Goal: Task Accomplishment & Management: Use online tool/utility

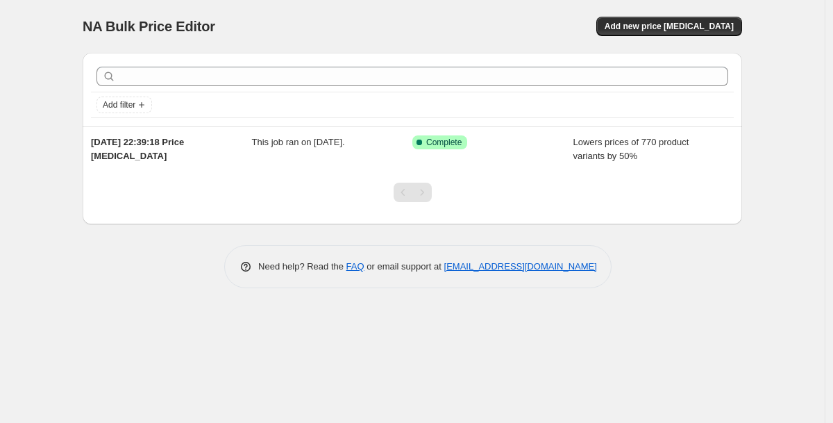
click at [643, 5] on div "NA Bulk Price Editor. This page is ready NA Bulk Price Editor Add new price [ME…" at bounding box center [412, 26] width 659 height 53
click at [642, 28] on span "Add new price [MEDICAL_DATA]" at bounding box center [668, 26] width 129 height 11
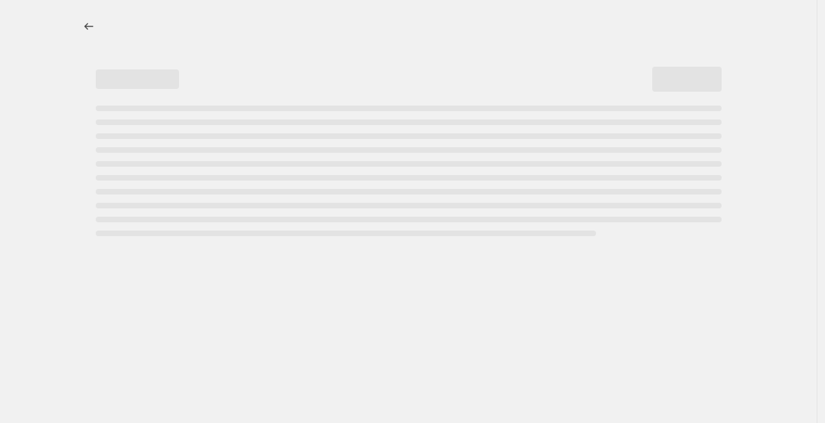
select select "percentage"
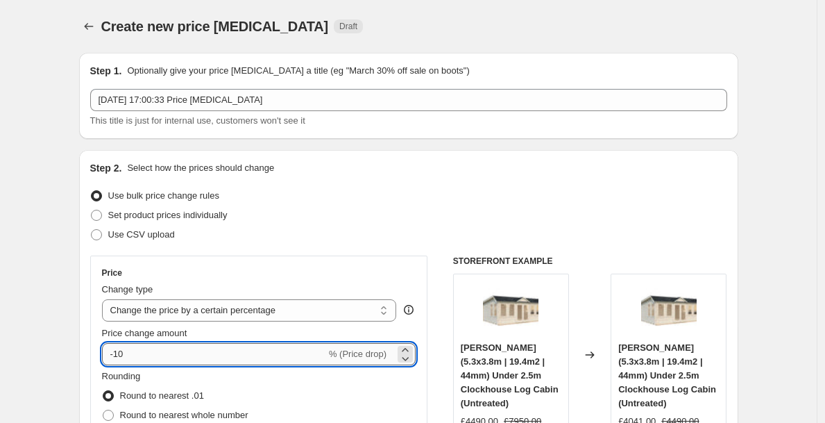
click at [246, 355] on input "-10" at bounding box center [214, 354] width 224 height 22
type input "-1"
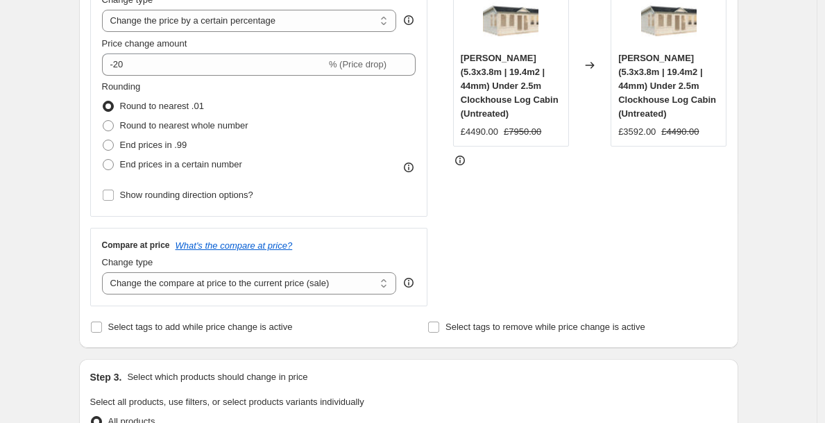
scroll to position [298, 0]
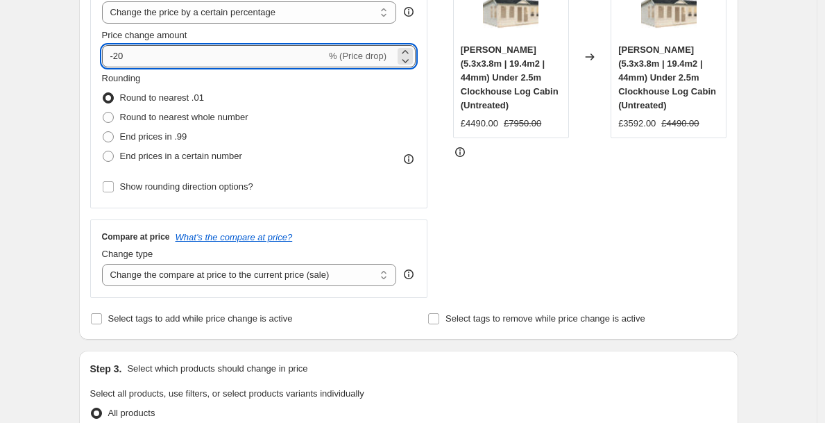
click at [210, 58] on input "-20" at bounding box center [214, 56] width 224 height 22
click at [147, 65] on input "-25" at bounding box center [214, 56] width 224 height 22
type input "-2"
type input "-4"
type input "-30"
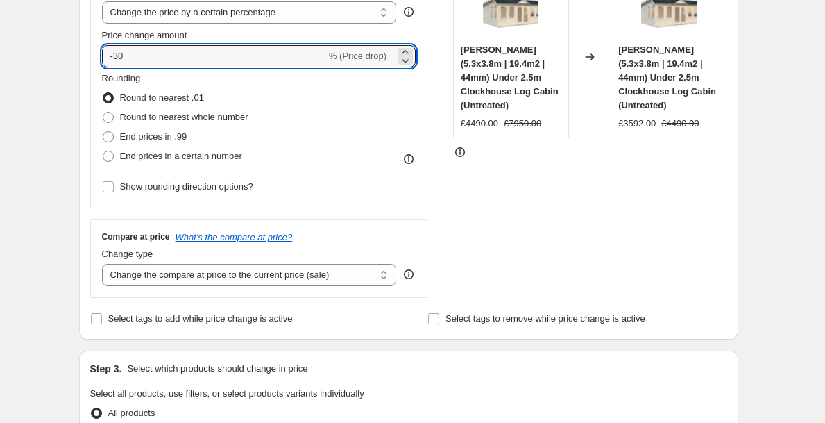
click at [40, 103] on div "Create new price [MEDICAL_DATA]. This page is ready Create new price [MEDICAL_D…" at bounding box center [408, 406] width 817 height 1409
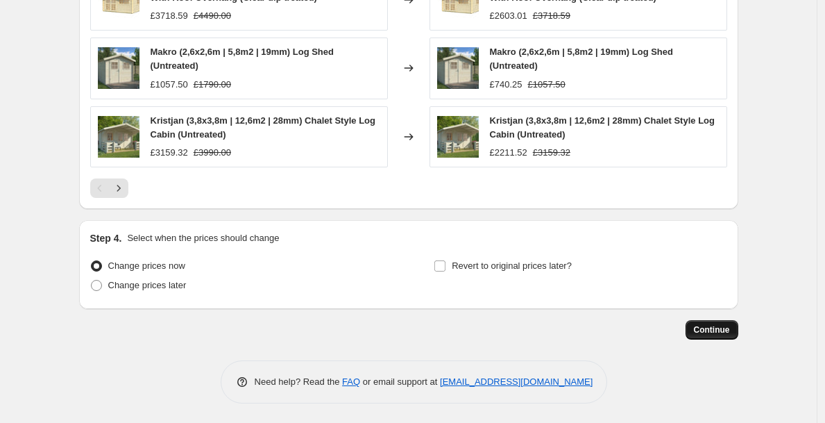
scroll to position [987, 0]
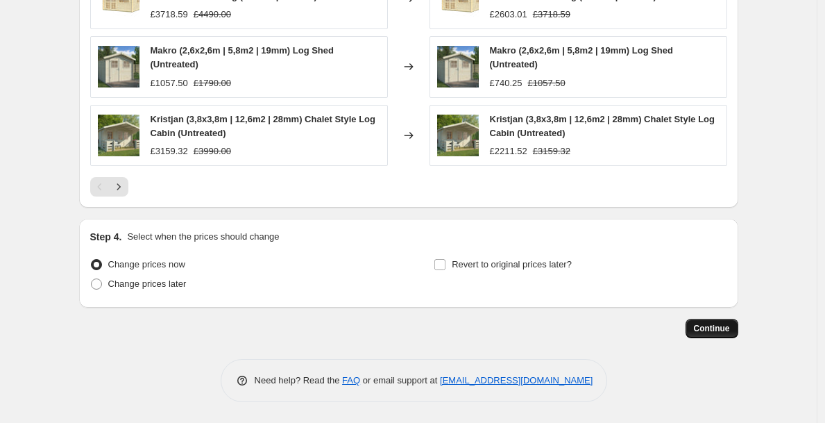
click at [722, 323] on span "Continue" at bounding box center [712, 328] width 36 height 11
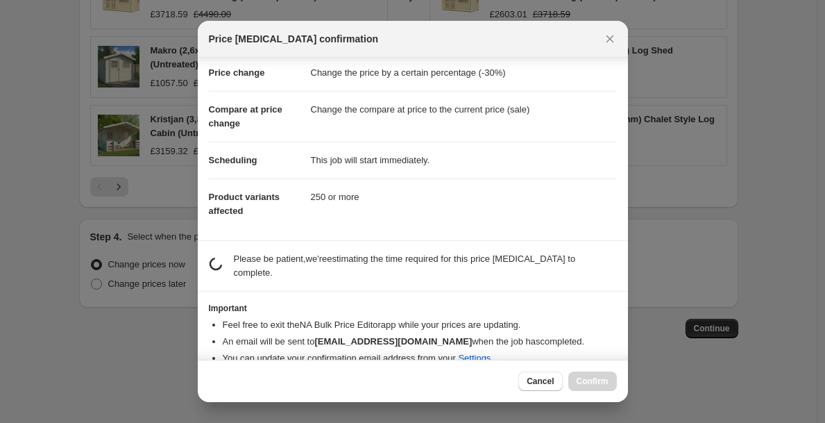
scroll to position [47, 0]
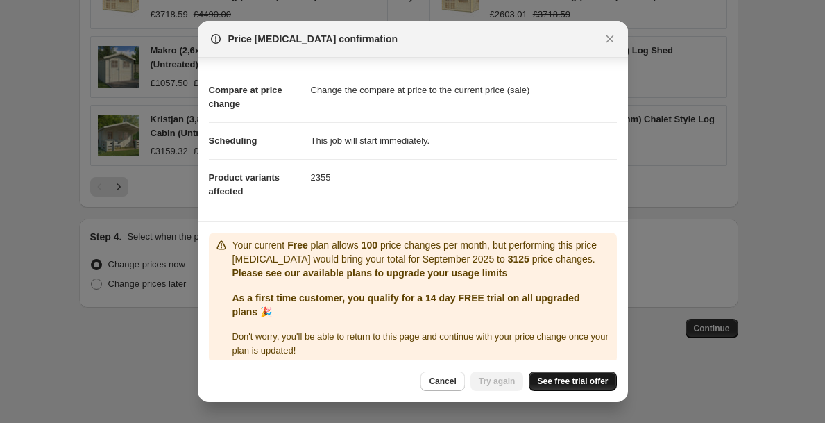
click at [587, 386] on span "See free trial offer" at bounding box center [572, 380] width 71 height 11
click at [586, 371] on link "See free trial offer" at bounding box center [572, 380] width 87 height 19
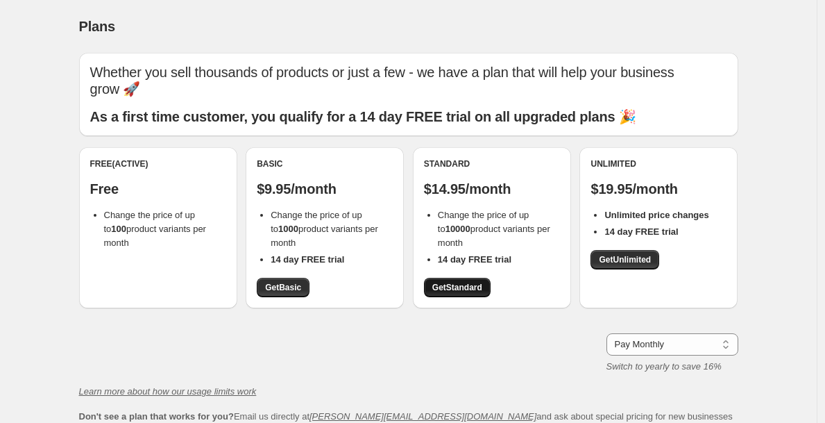
click at [468, 282] on span "Get Standard" at bounding box center [457, 287] width 50 height 11
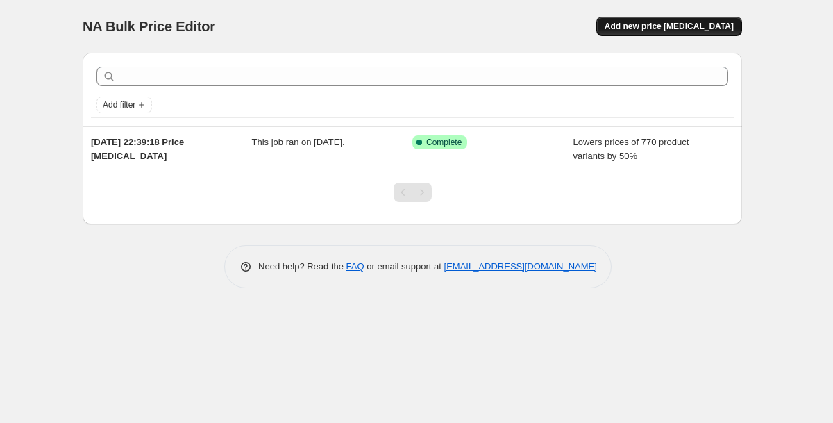
click at [678, 26] on span "Add new price [MEDICAL_DATA]" at bounding box center [668, 26] width 129 height 11
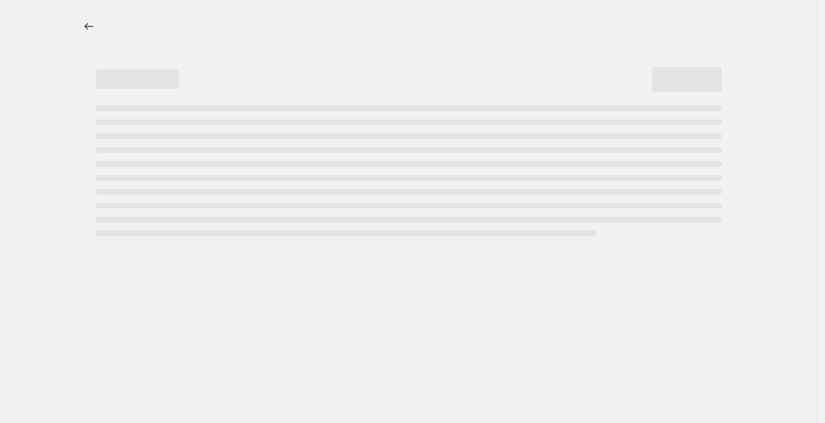
select select "percentage"
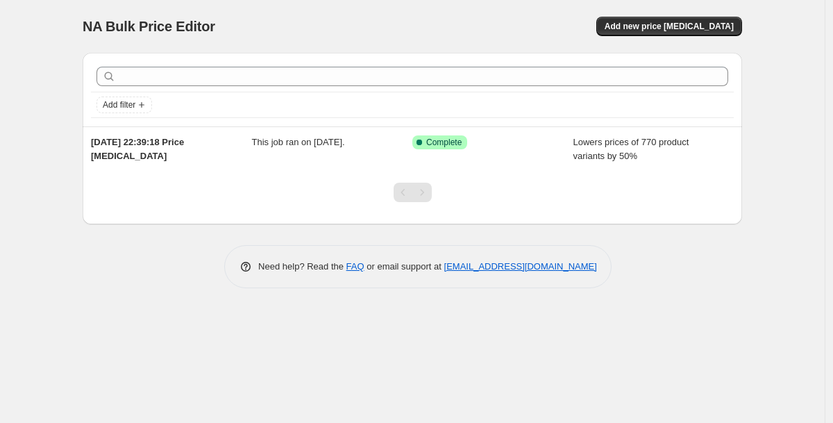
click at [676, 14] on div "NA Bulk Price Editor. This page is ready NA Bulk Price Editor Add new price [ME…" at bounding box center [412, 26] width 659 height 53
click at [664, 17] on button "Add new price [MEDICAL_DATA]" at bounding box center [669, 26] width 146 height 19
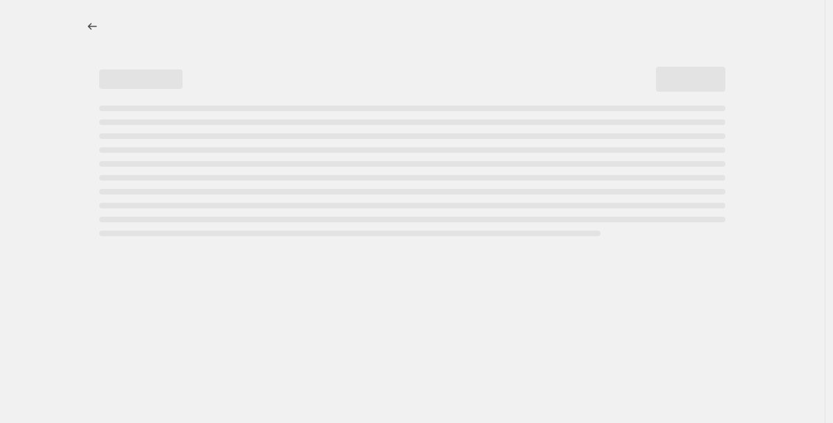
select select "percentage"
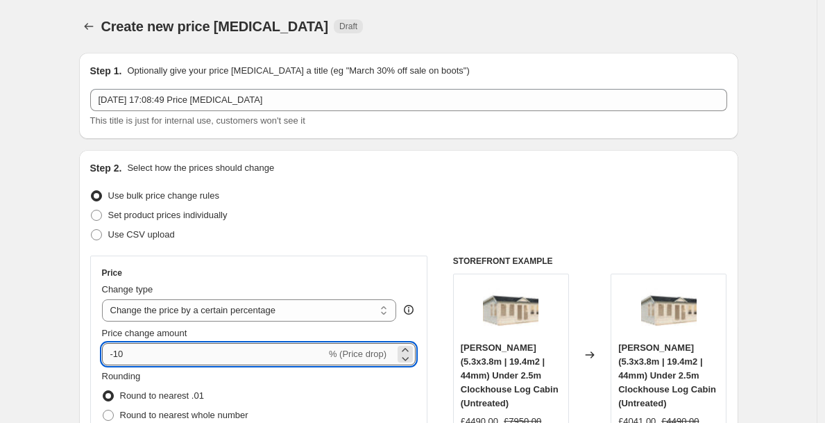
click at [194, 357] on input "-10" at bounding box center [214, 354] width 224 height 22
type input "-1"
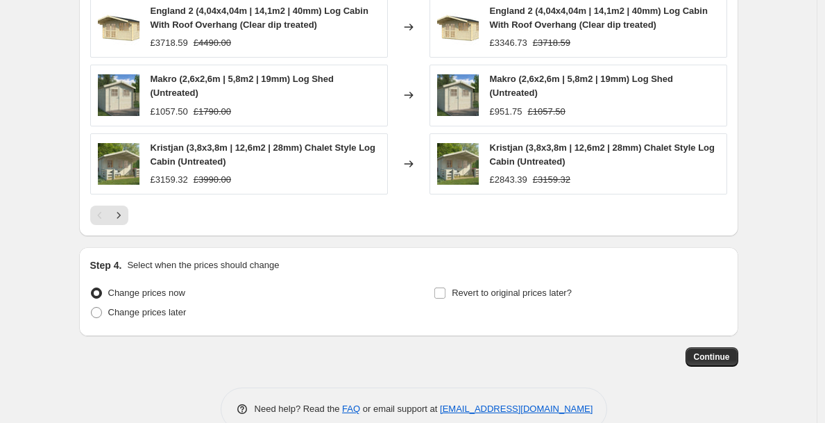
scroll to position [987, 0]
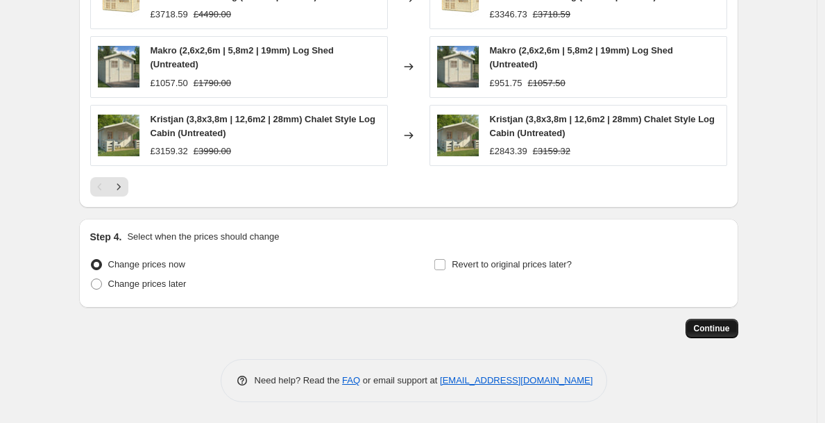
type input "-30"
click at [708, 333] on span "Continue" at bounding box center [712, 328] width 36 height 11
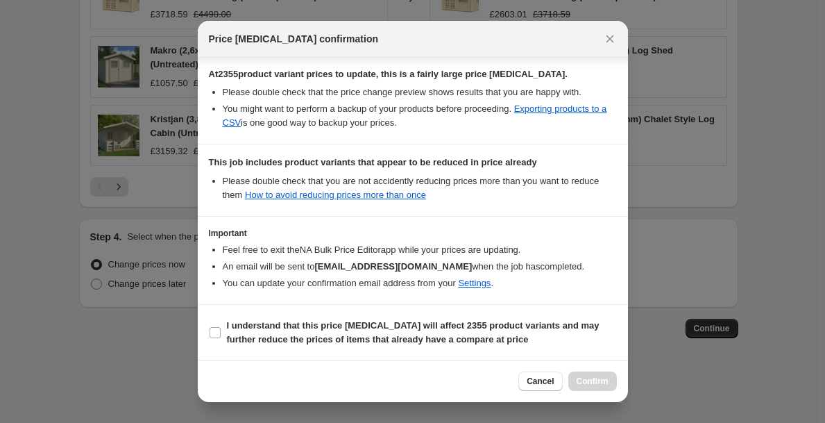
scroll to position [238, 0]
click at [393, 331] on span "I understand that this price [MEDICAL_DATA] will affect 2355 product variants a…" at bounding box center [422, 332] width 390 height 28
click at [221, 331] on input "I understand that this price [MEDICAL_DATA] will affect 2355 product variants a…" at bounding box center [215, 331] width 11 height 11
checkbox input "true"
click at [612, 386] on button "Confirm" at bounding box center [592, 380] width 49 height 19
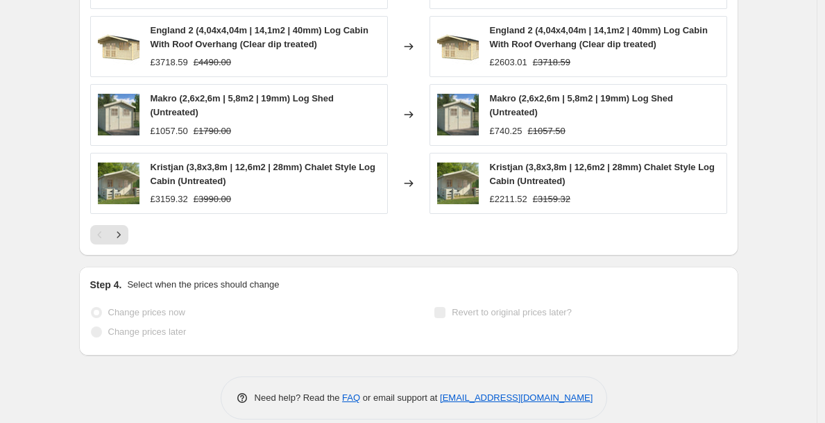
scroll to position [1056, 0]
